Goal: Contribute content

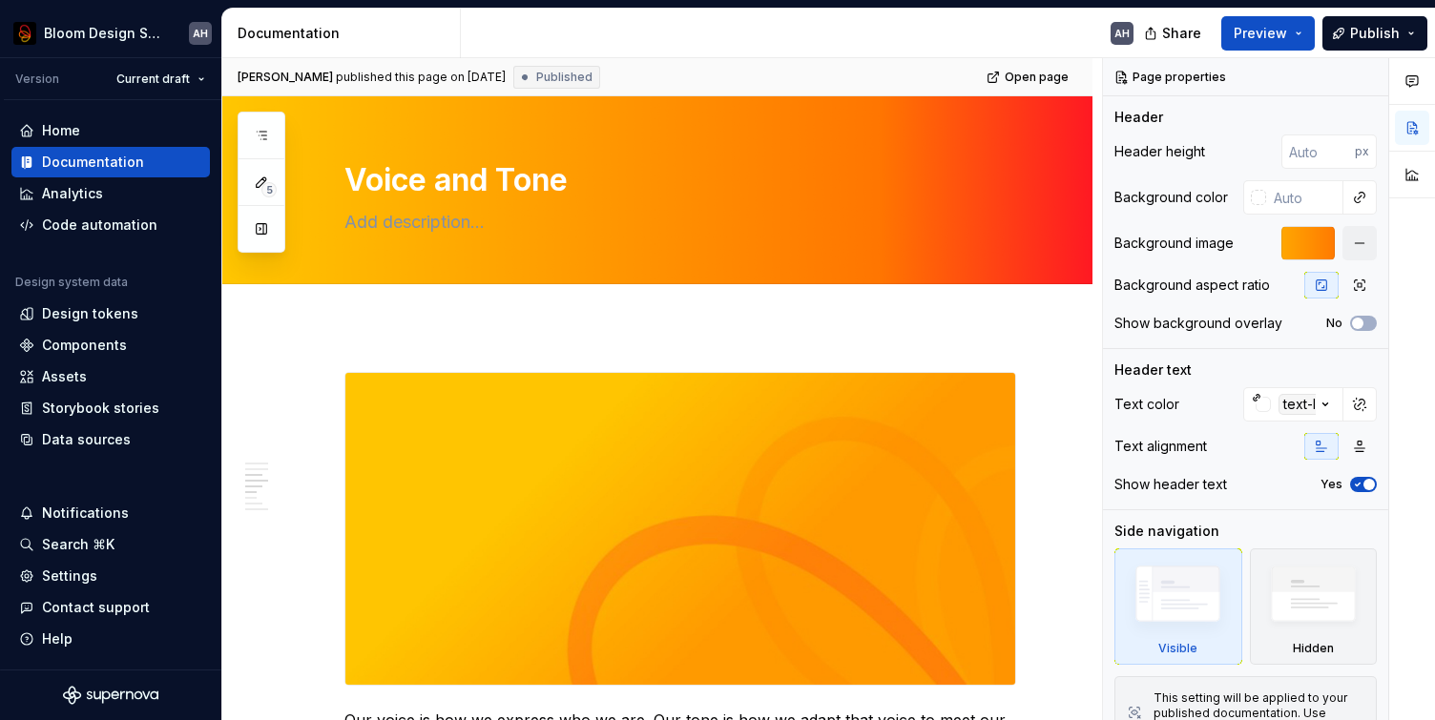
scroll to position [1204, 0]
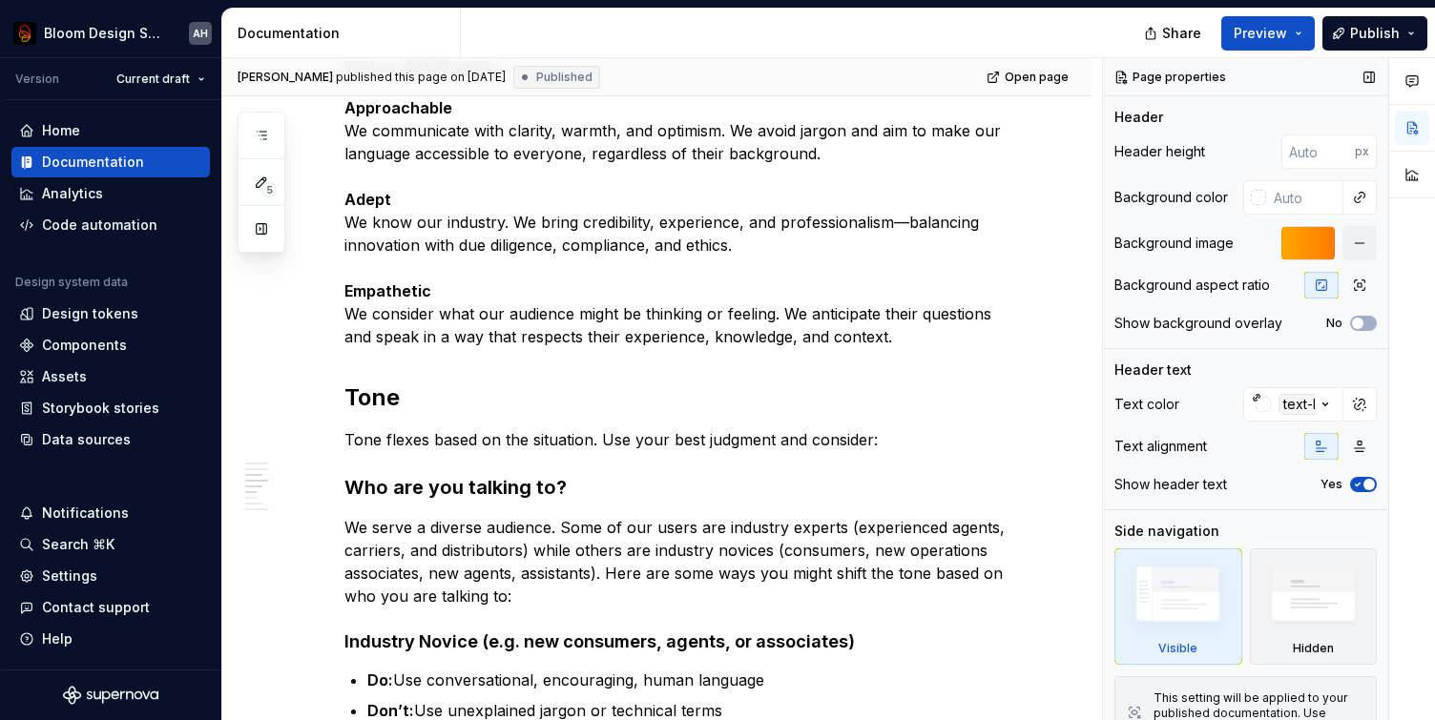
type textarea "*"
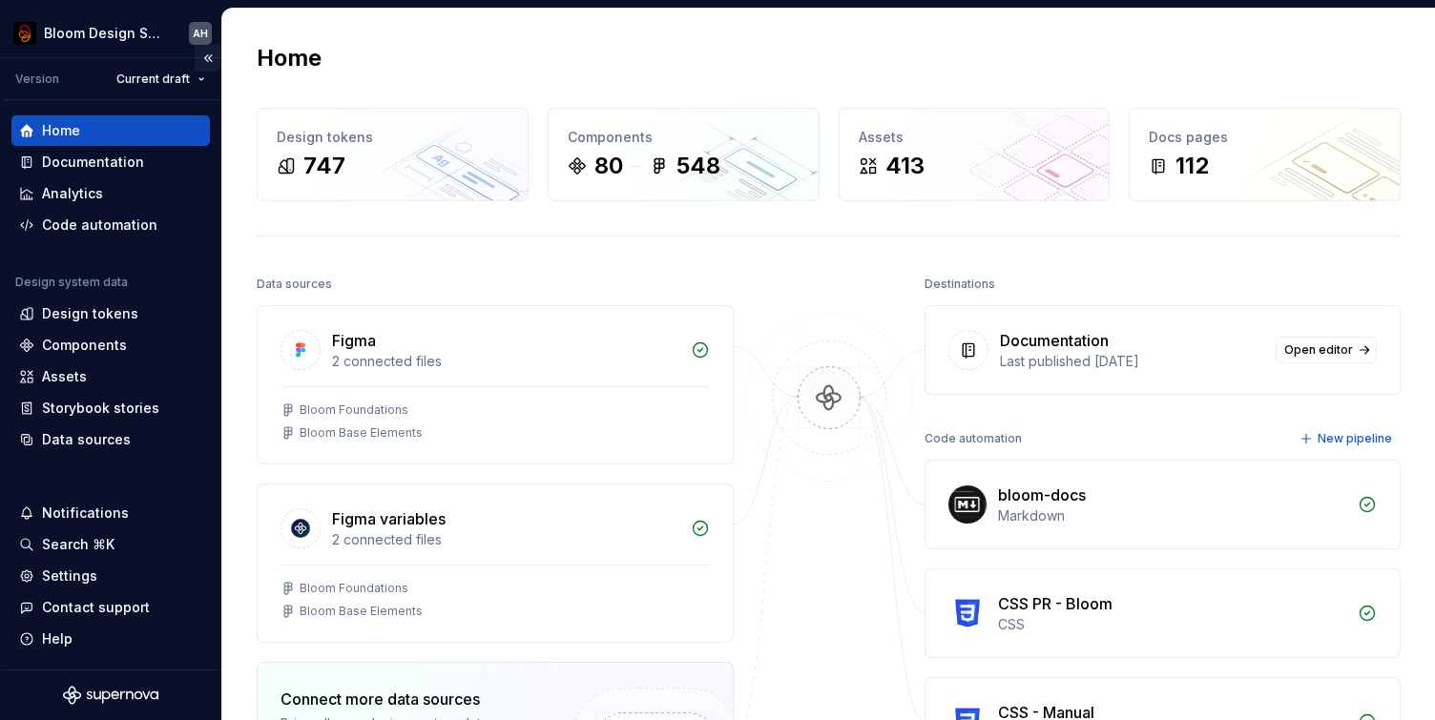
click at [210, 62] on button "Collapse sidebar" at bounding box center [208, 58] width 27 height 27
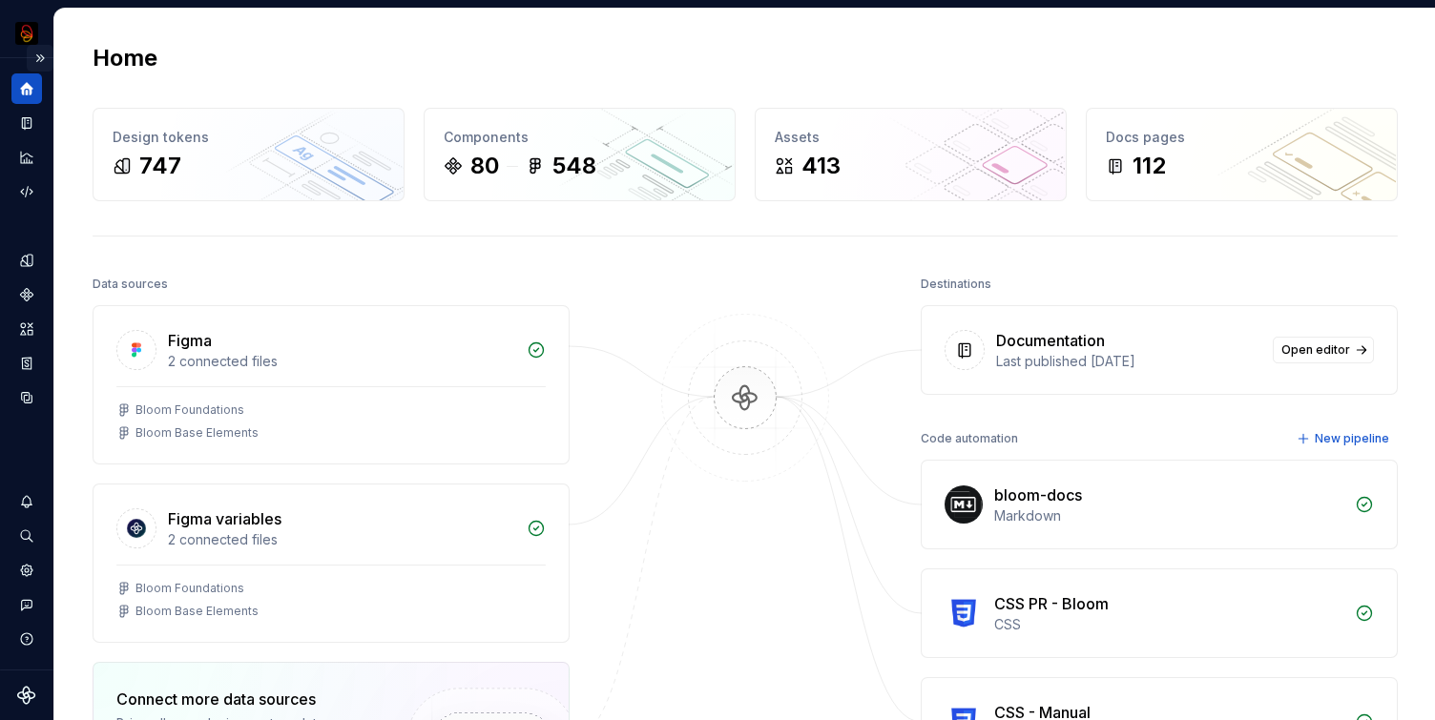
click at [44, 60] on button "Expand sidebar" at bounding box center [40, 58] width 27 height 27
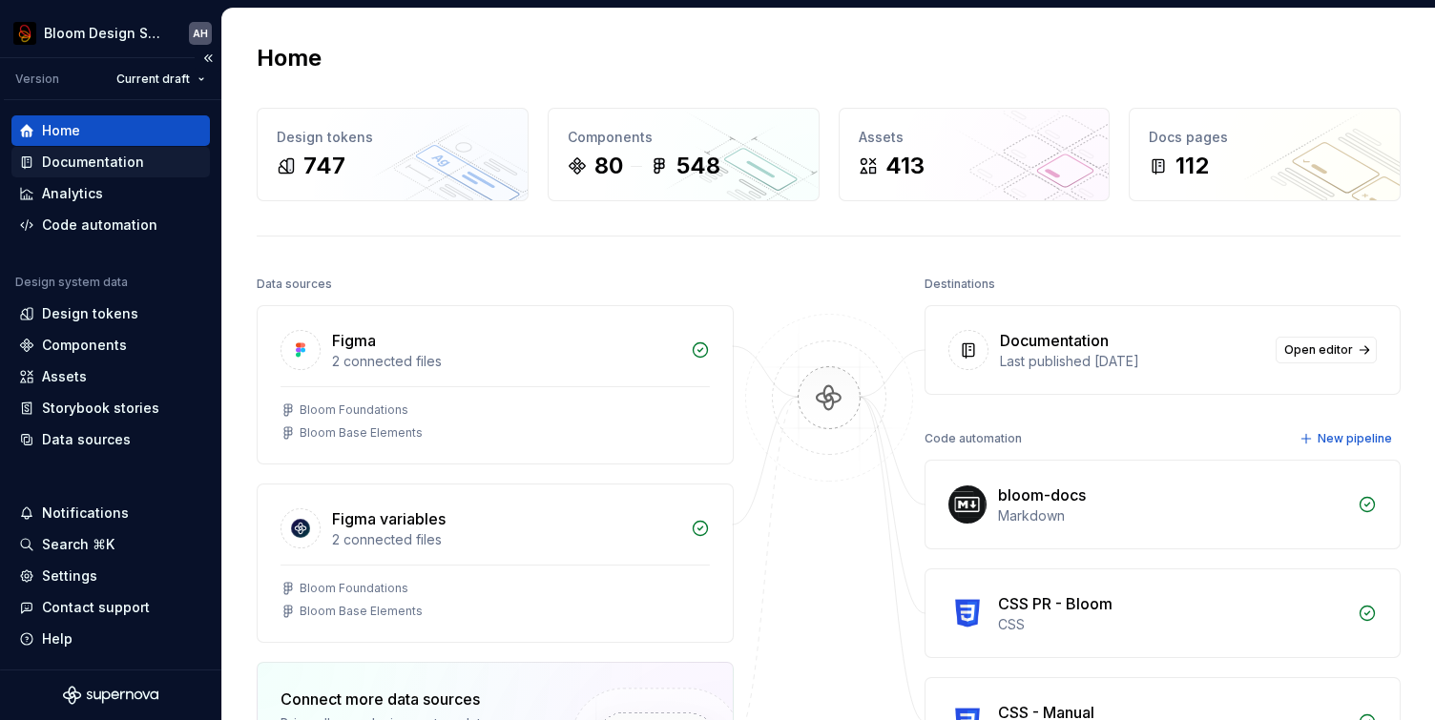
click at [165, 160] on div "Documentation" at bounding box center [110, 162] width 183 height 19
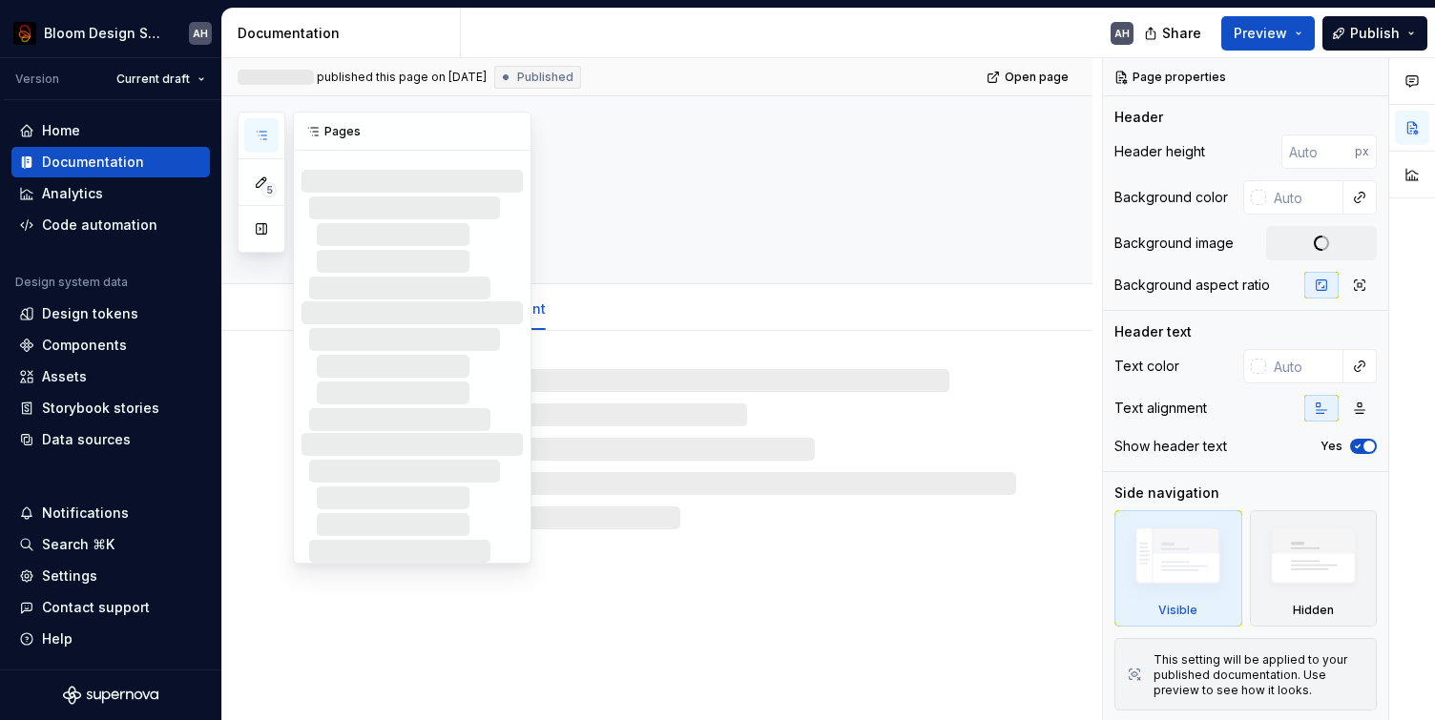
click at [269, 133] on button "button" at bounding box center [261, 135] width 34 height 34
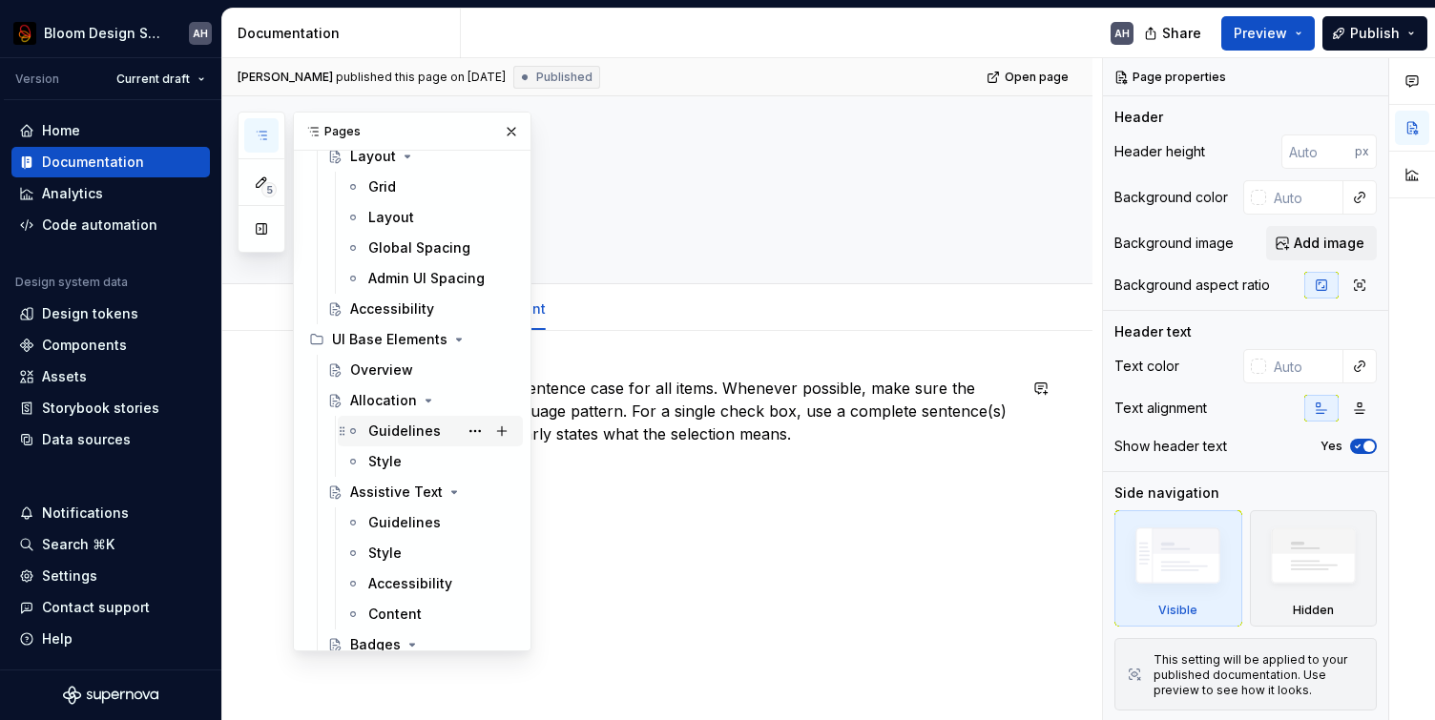
scroll to position [621, 0]
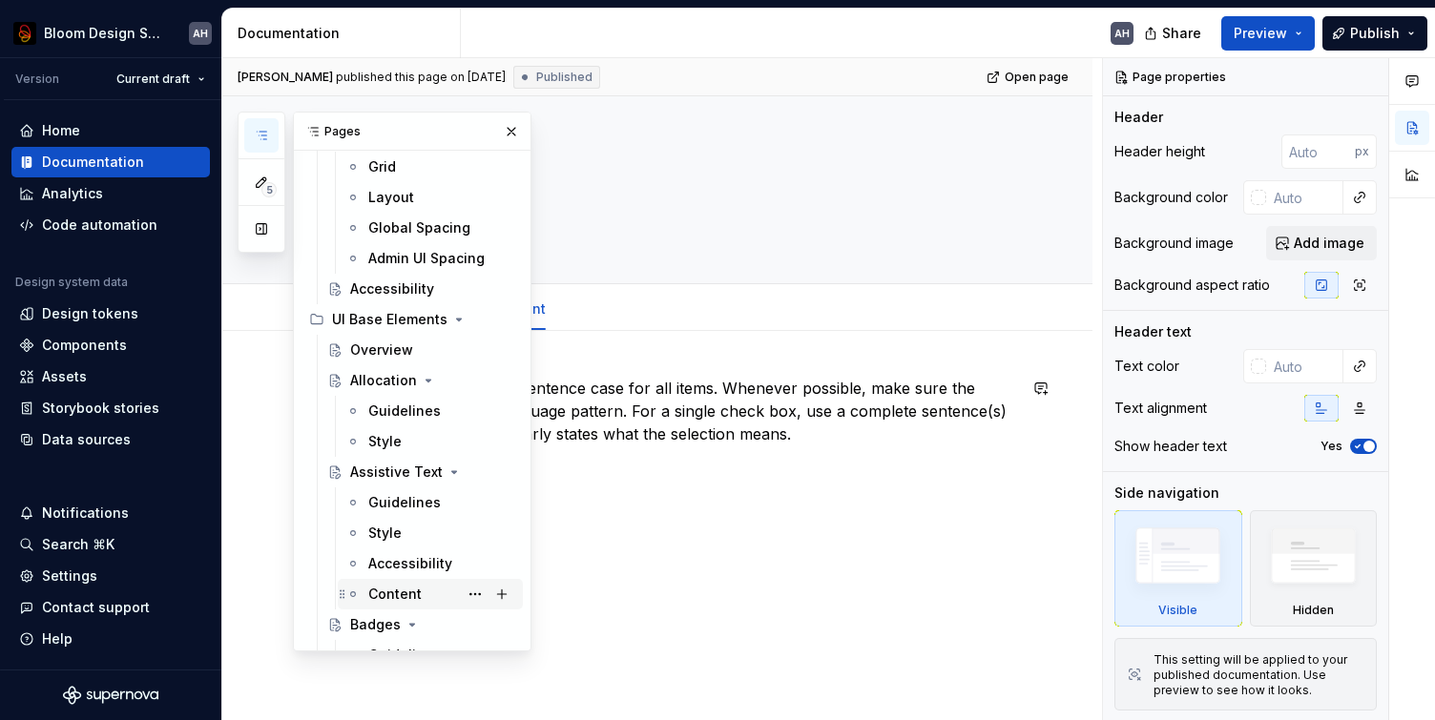
click at [397, 595] on div "Content" at bounding box center [394, 594] width 53 height 19
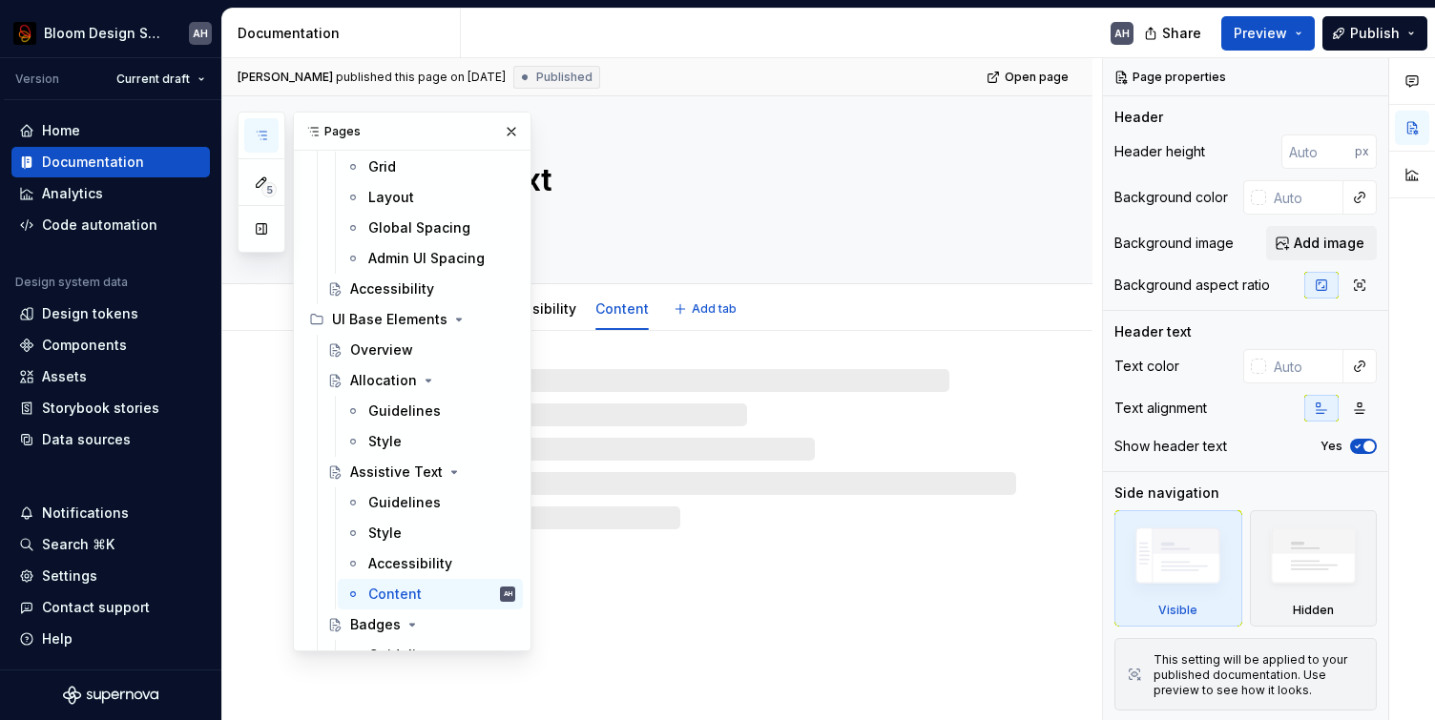
click at [664, 282] on div "Assistive Text" at bounding box center [680, 189] width 672 height 187
click at [647, 225] on textarea at bounding box center [677, 222] width 672 height 31
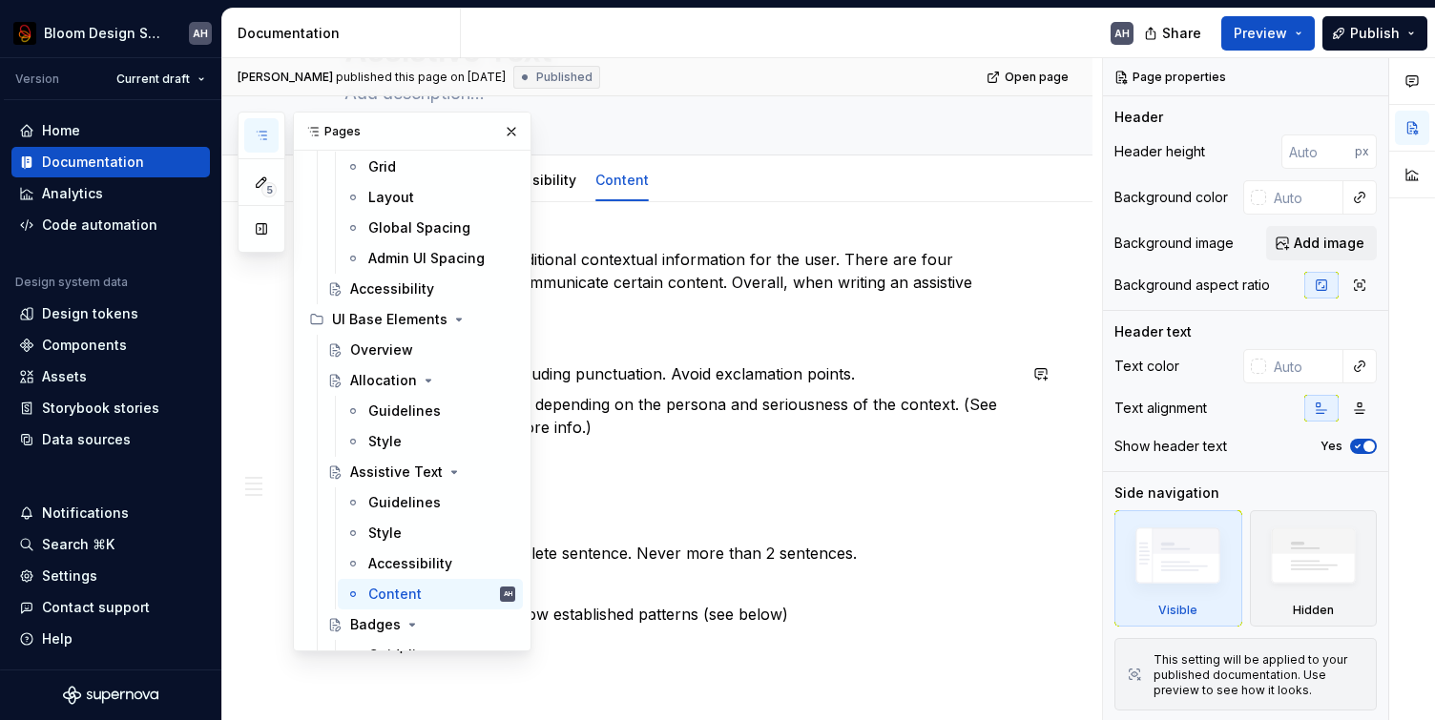
scroll to position [132, 0]
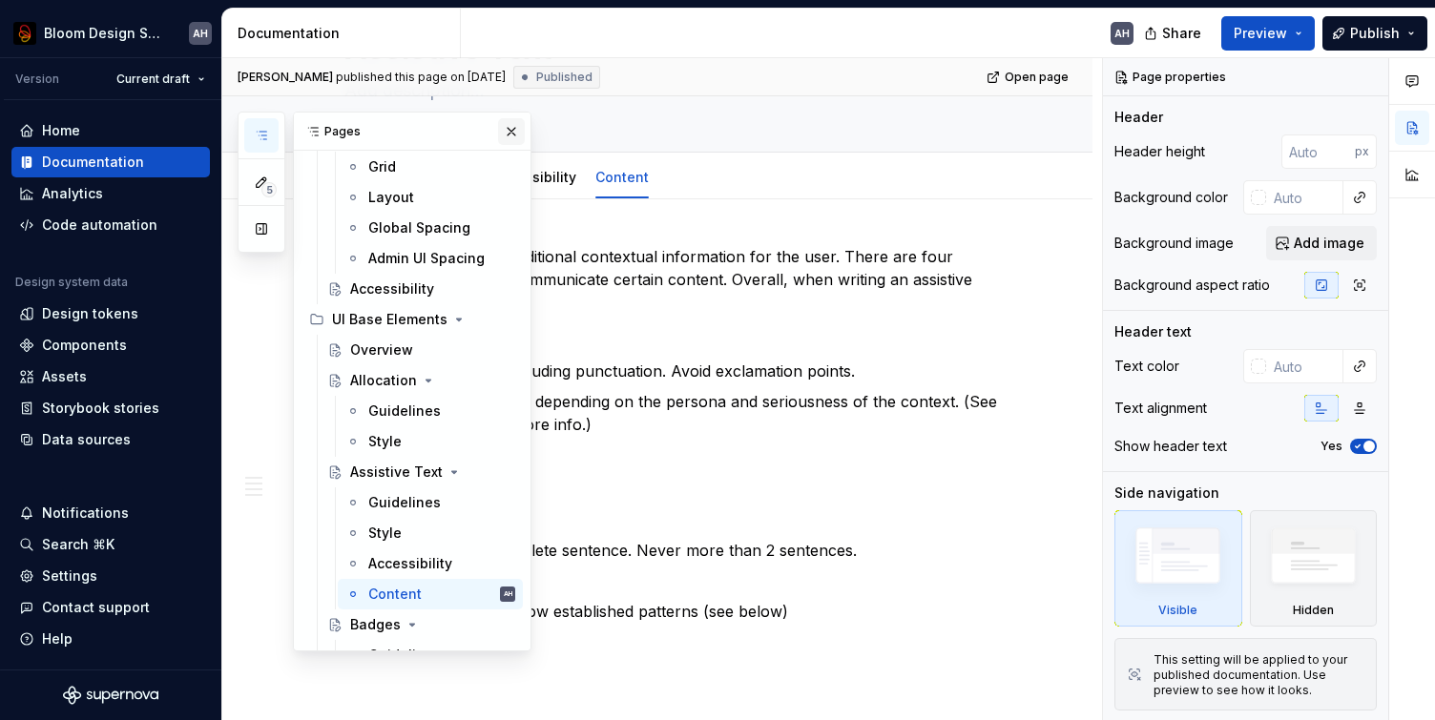
click at [515, 135] on button "button" at bounding box center [511, 131] width 27 height 27
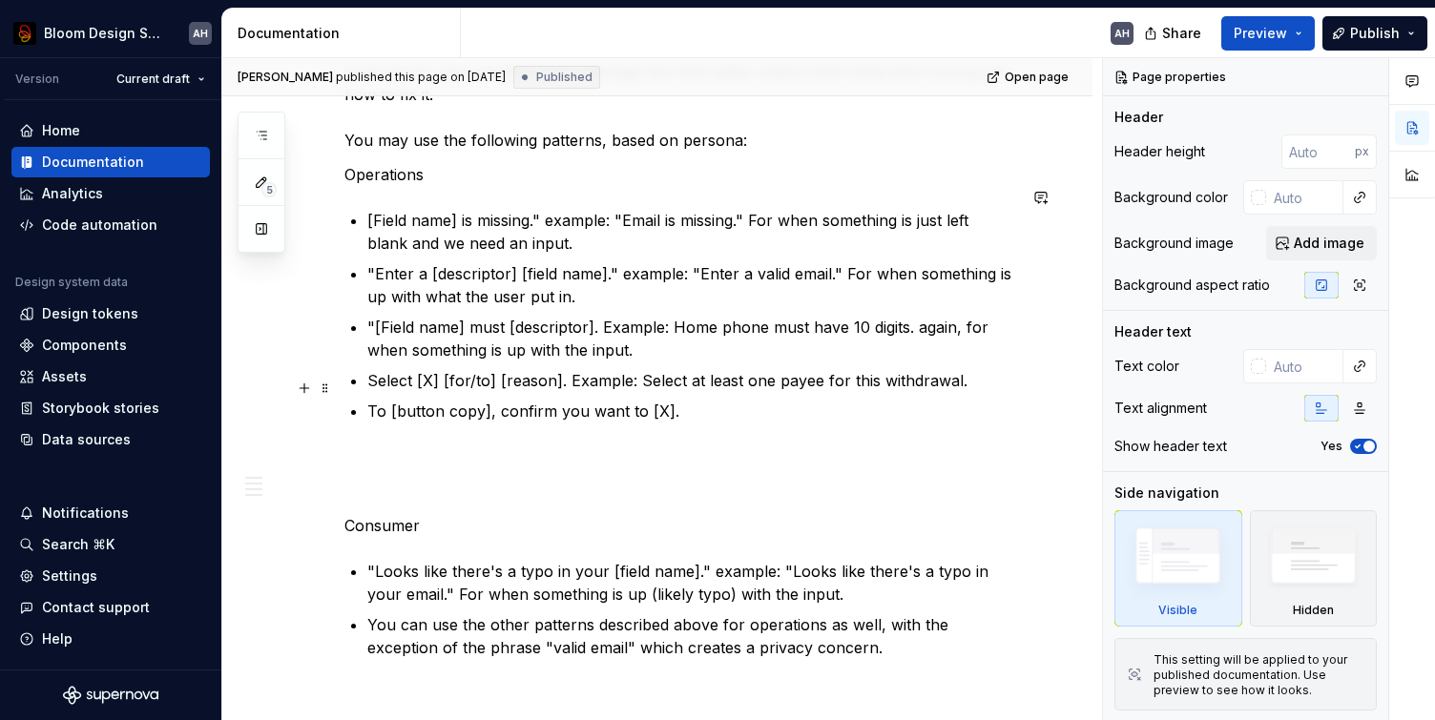
scroll to position [1612, 0]
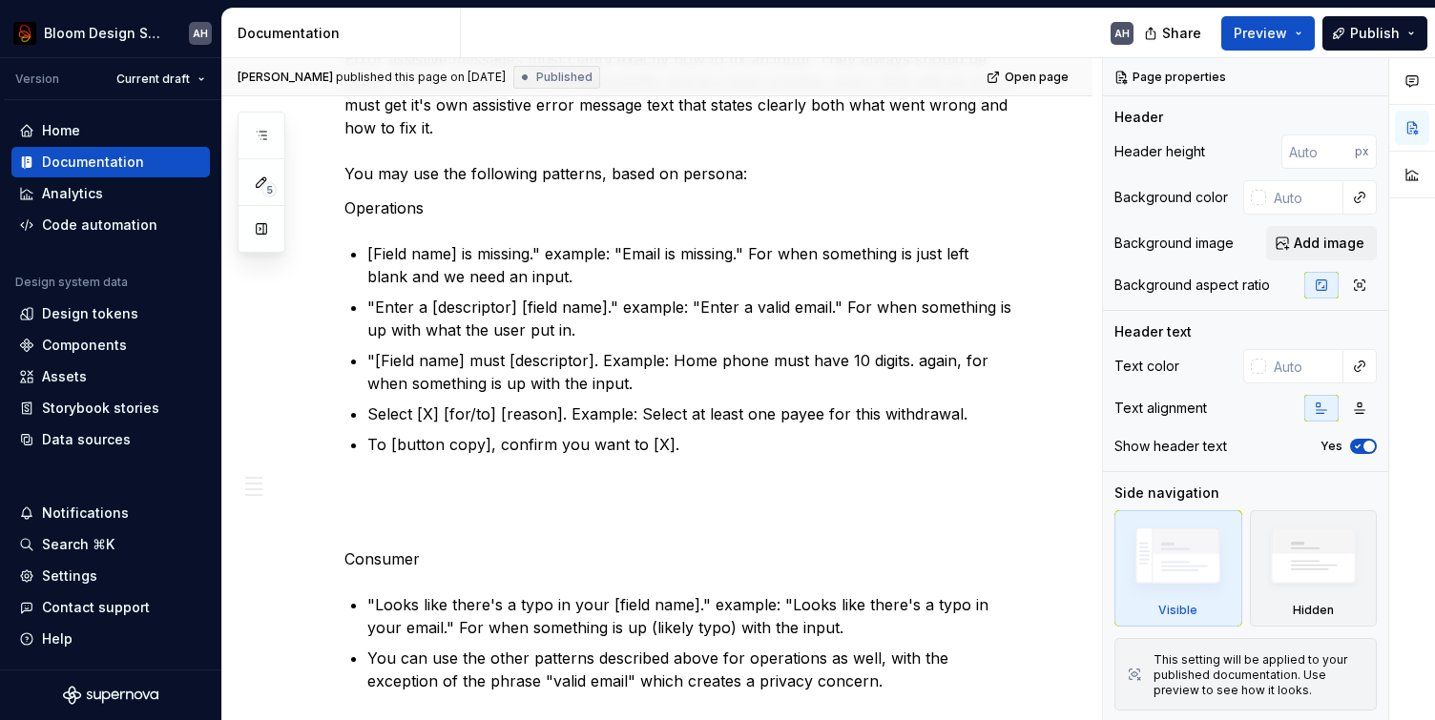
type textarea "*"
